Goal: Communication & Community: Share content

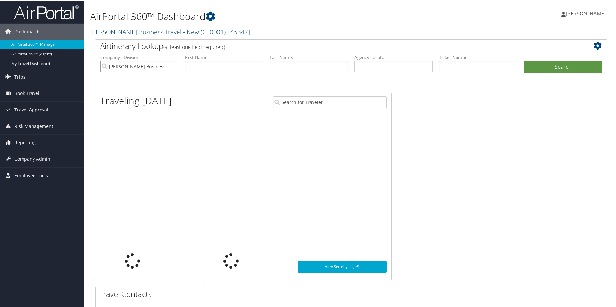
click at [167, 65] on input "[PERSON_NAME] Business Travel - New" at bounding box center [139, 66] width 78 height 12
click at [455, 64] on input "text" at bounding box center [478, 66] width 78 height 12
click at [369, 69] on input "text" at bounding box center [393, 66] width 78 height 12
click at [360, 66] on input "text" at bounding box center [393, 66] width 78 height 12
paste input "DPK9P4"
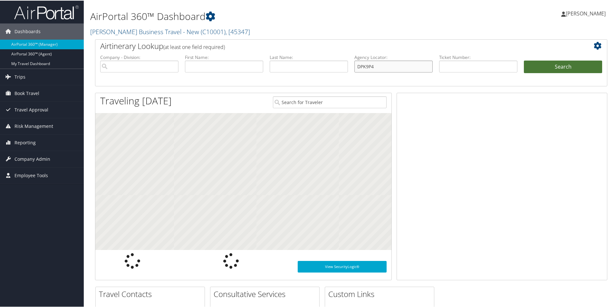
type input "DPK9P4"
click at [543, 61] on button "Search" at bounding box center [563, 66] width 78 height 13
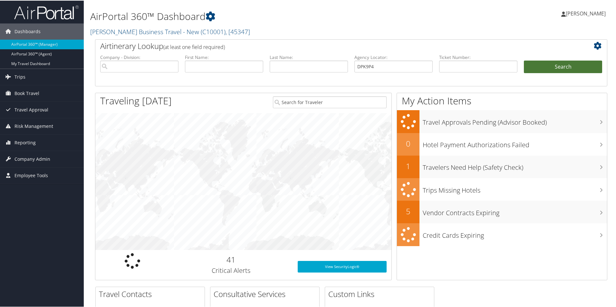
click at [543, 61] on button "Search" at bounding box center [563, 66] width 78 height 13
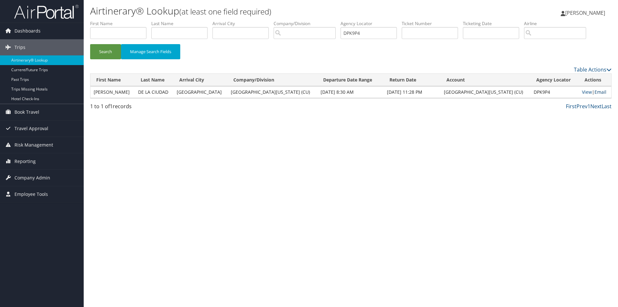
click at [598, 90] on link "Email" at bounding box center [601, 92] width 12 height 6
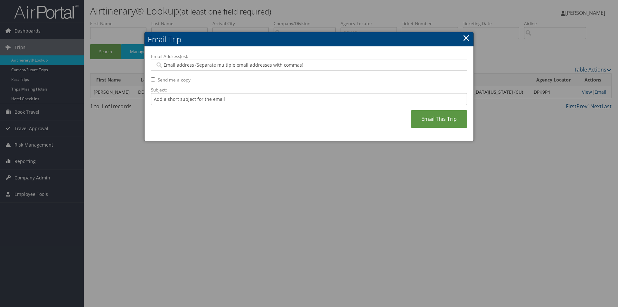
click at [178, 65] on input "Email Address(es):" at bounding box center [308, 65] width 307 height 6
click at [165, 65] on input "Email Address(es):" at bounding box center [308, 65] width 307 height 6
paste input "VANESSA.LUNA@COLORADO.EDU"
type input "VANESSA.LUNA@COLORADO.EDU"
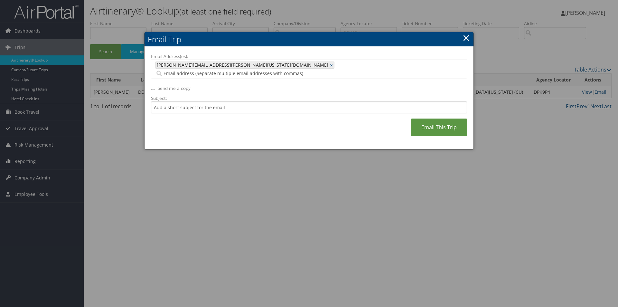
click at [247, 70] on input "Email Address(es):" at bounding box center [268, 73] width 227 height 6
paste input "ARTURO.ALDAMA@COLORADO.EDU"
type input "ARTURO.ALDAMA@COLORADO.EDU"
type input "VANESSA.LUNA@COLORADO.EDU, ARTURO.ALDAMA@COLORADO.EDU"
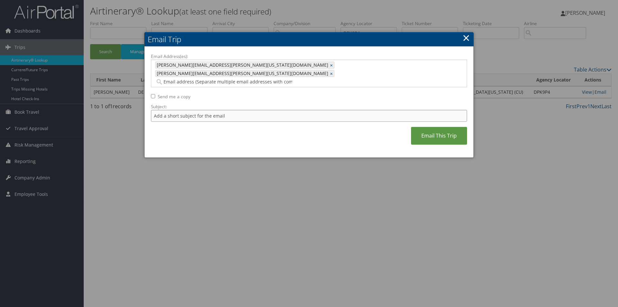
click at [165, 110] on input "Subject:" at bounding box center [309, 116] width 316 height 12
click at [160, 110] on input "Subject:" at bounding box center [309, 116] width 316 height 12
paste input "SOL CABRINI DE LA CIUDAD"
click at [217, 110] on input "E-TICKETS/invoice/itinerary for SOL CABRINI DE LA CIUDAD" at bounding box center [309, 116] width 316 height 12
click at [284, 110] on input "E-TICKETS/invoice/itinerary for** SOL CABRINI DE LA CIUDAD" at bounding box center [309, 116] width 316 height 12
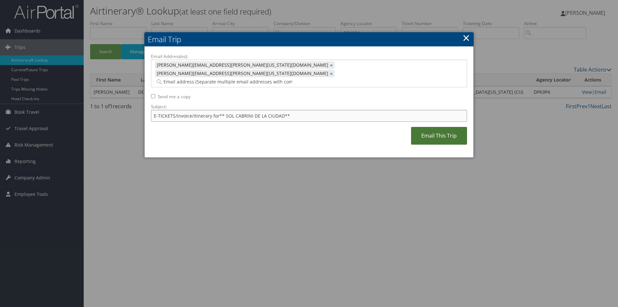
type input "E-TICKETS/invoice/itinerary for** SOL CABRINI DE LA CIUDAD**"
click at [429, 127] on link "Email This Trip" at bounding box center [439, 136] width 56 height 18
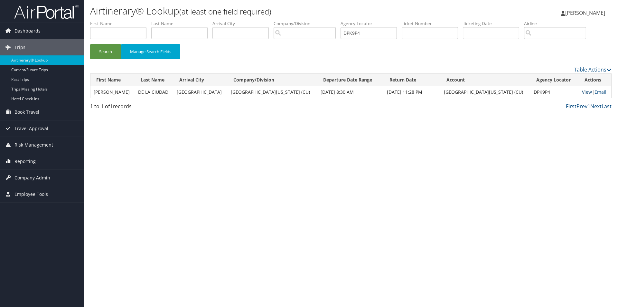
click at [582, 90] on link "View" at bounding box center [587, 92] width 10 height 6
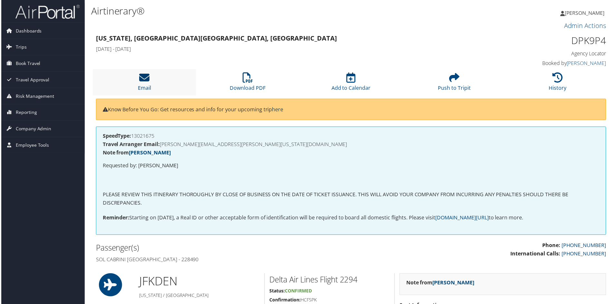
click at [147, 77] on icon at bounding box center [143, 78] width 10 height 10
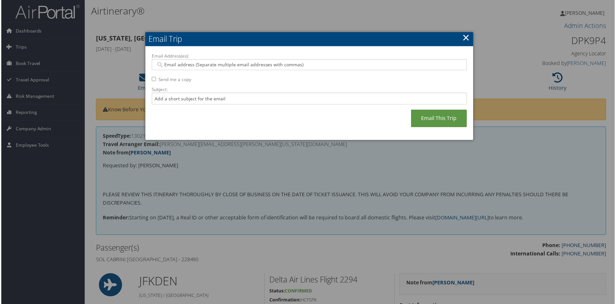
click at [182, 63] on input "Email Address(es):" at bounding box center [308, 65] width 307 height 6
drag, startPoint x: 464, startPoint y: 39, endPoint x: 466, endPoint y: 33, distance: 5.6
click at [464, 37] on link "×" at bounding box center [466, 37] width 7 height 13
